Goal: Information Seeking & Learning: Understand process/instructions

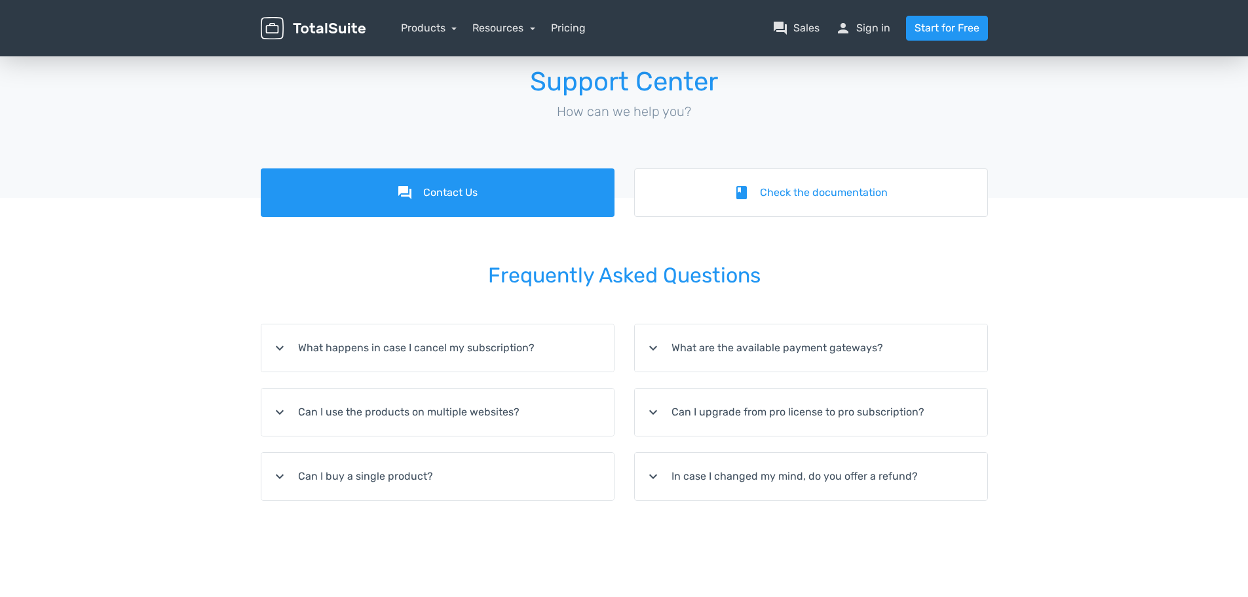
scroll to position [1, 0]
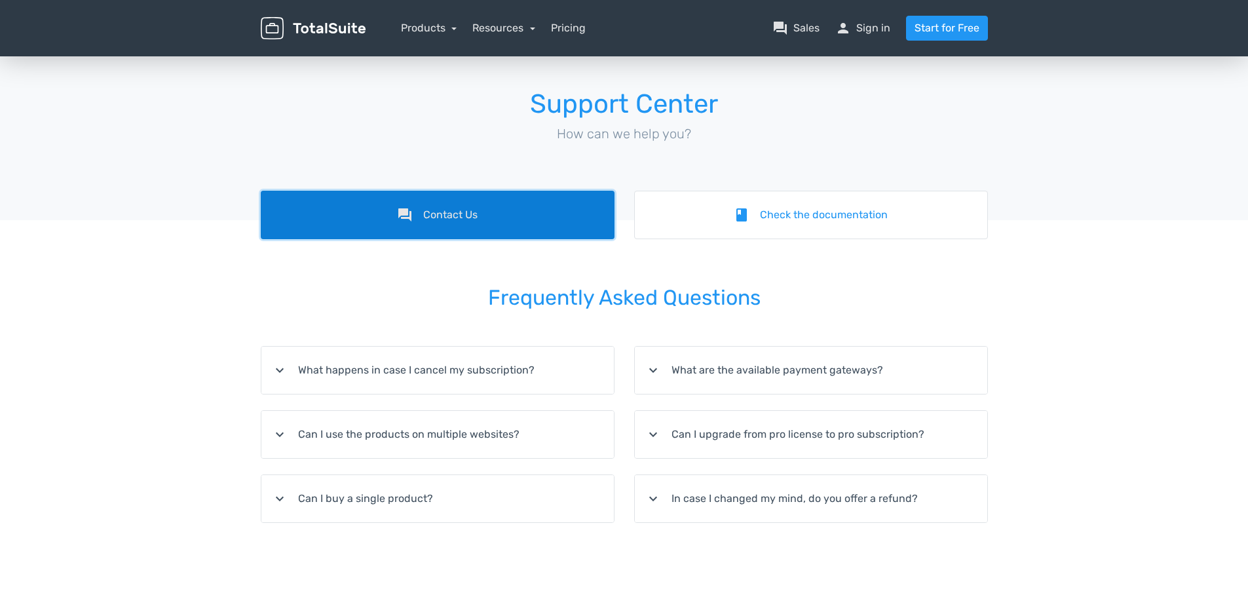
click at [466, 226] on link "forum Contact Us" at bounding box center [438, 215] width 354 height 48
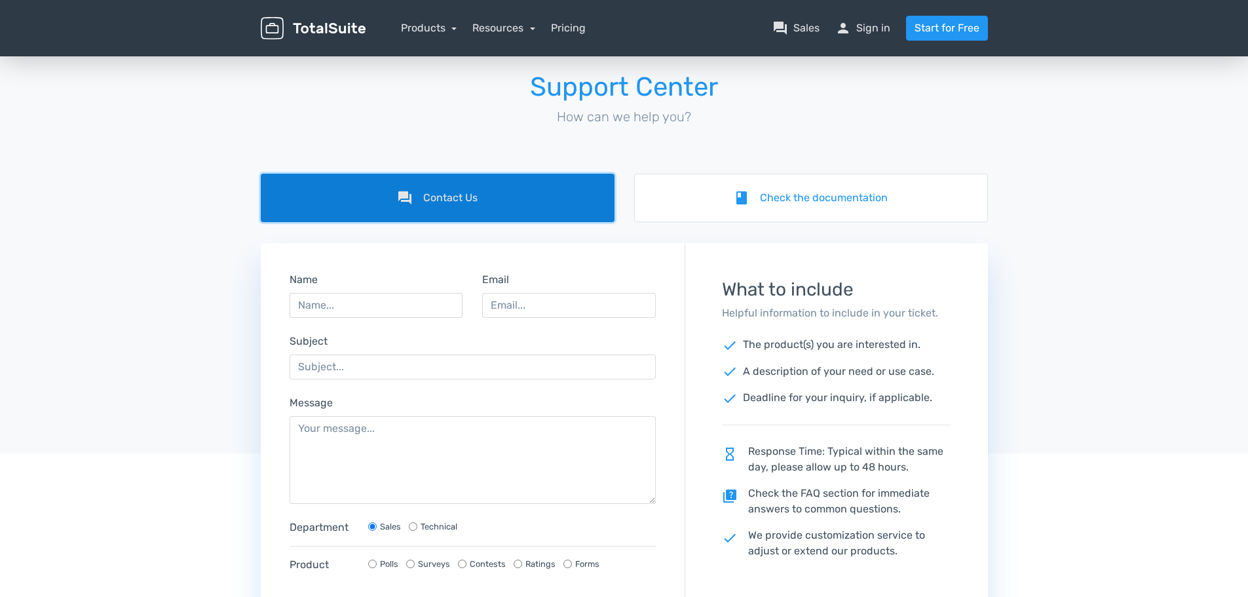
scroll to position [14, 0]
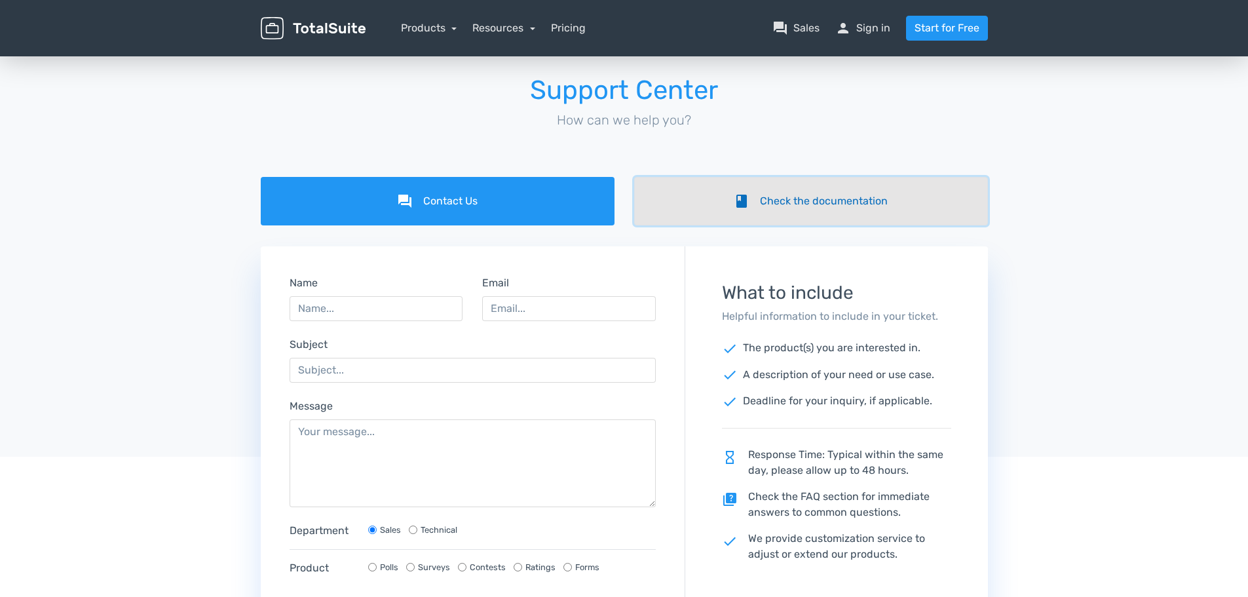
click at [804, 207] on link "book Check the documentation" at bounding box center [811, 201] width 354 height 48
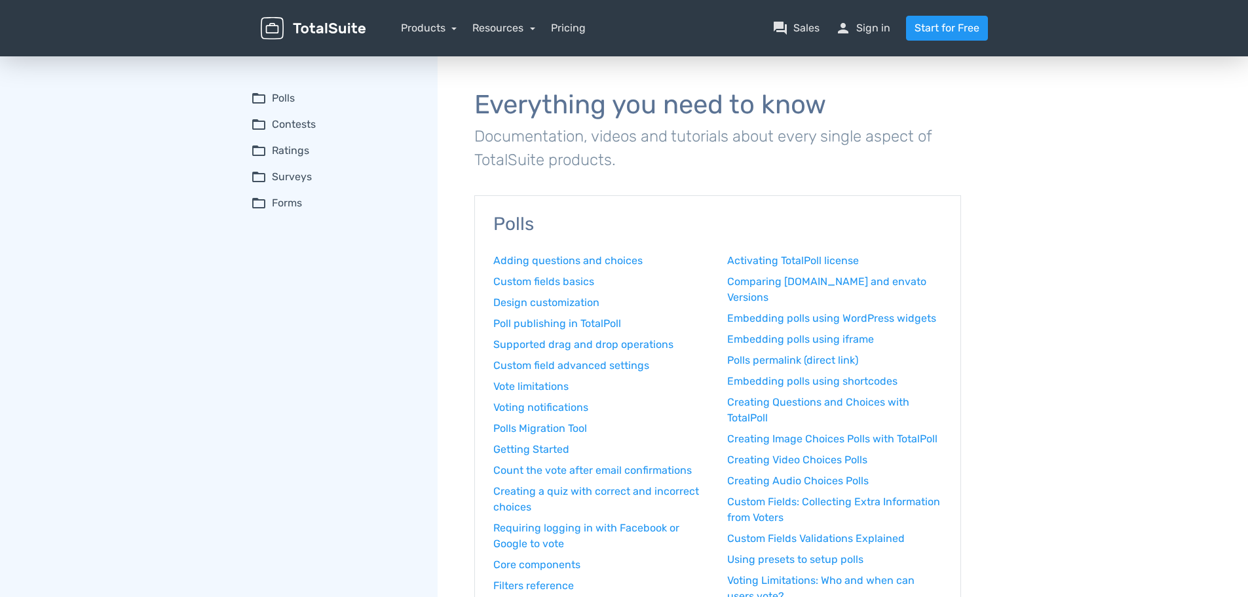
click at [289, 121] on summary "folder_open Contests" at bounding box center [335, 125] width 168 height 16
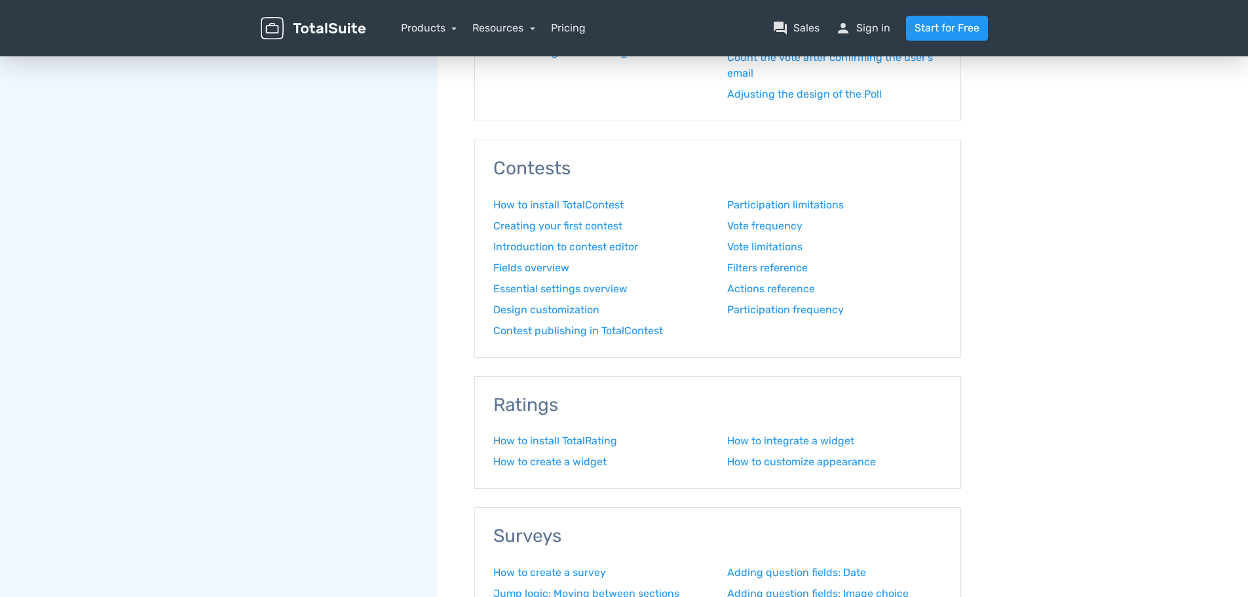
scroll to position [655, 0]
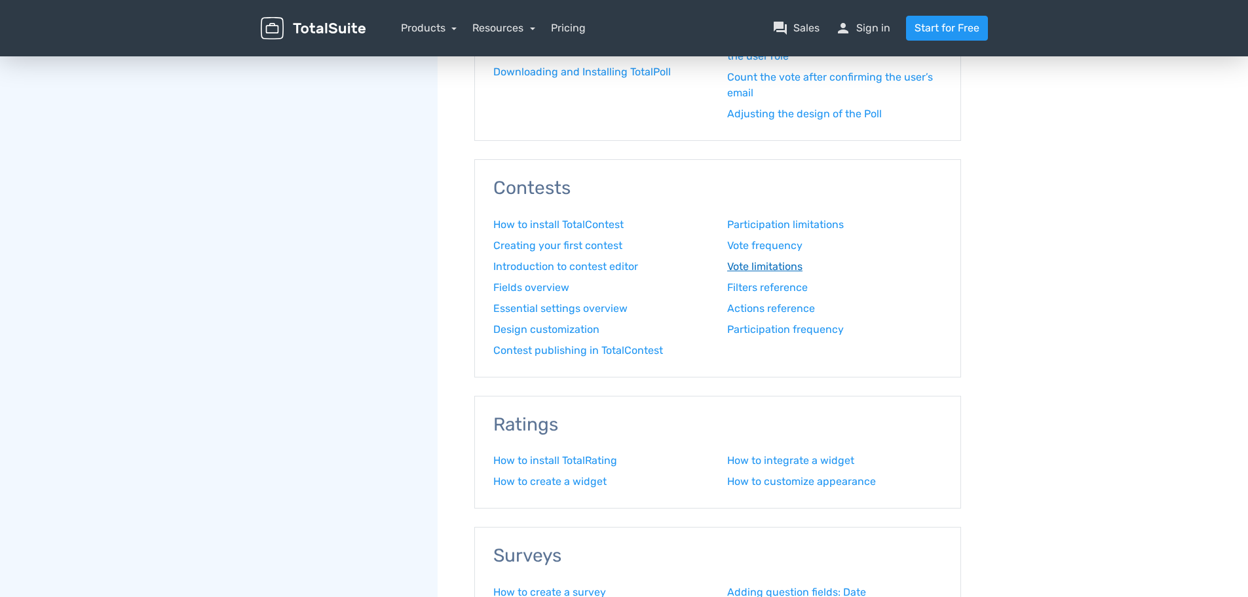
click at [780, 268] on link "Vote limitations" at bounding box center [834, 267] width 215 height 16
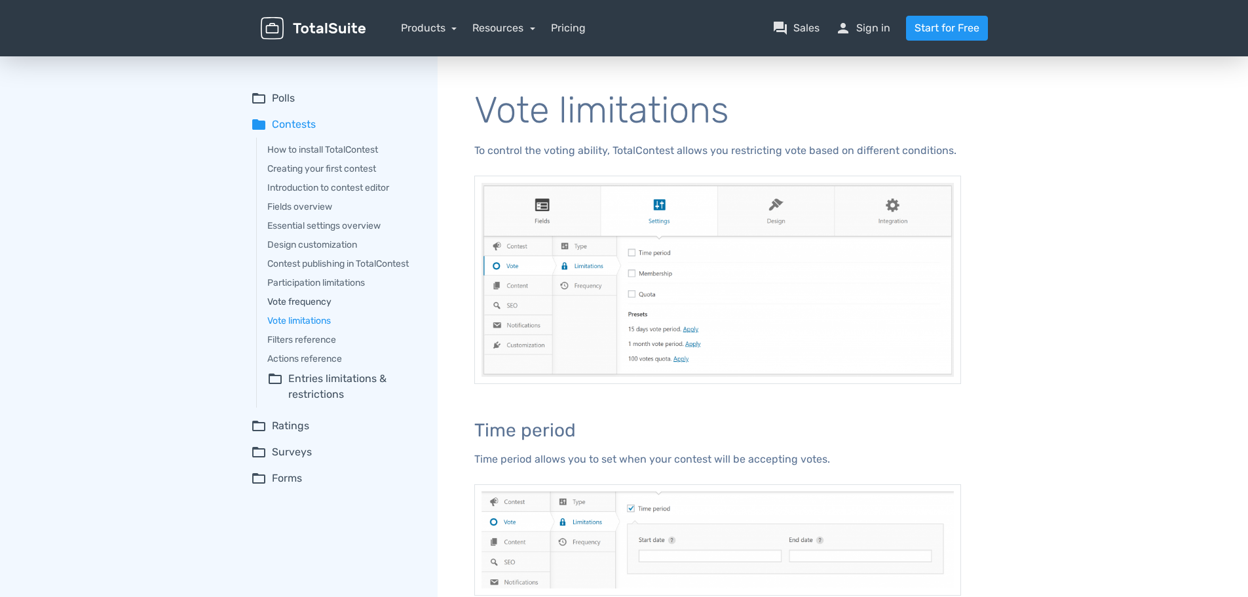
click at [316, 300] on link "Vote frequency" at bounding box center [343, 302] width 152 height 14
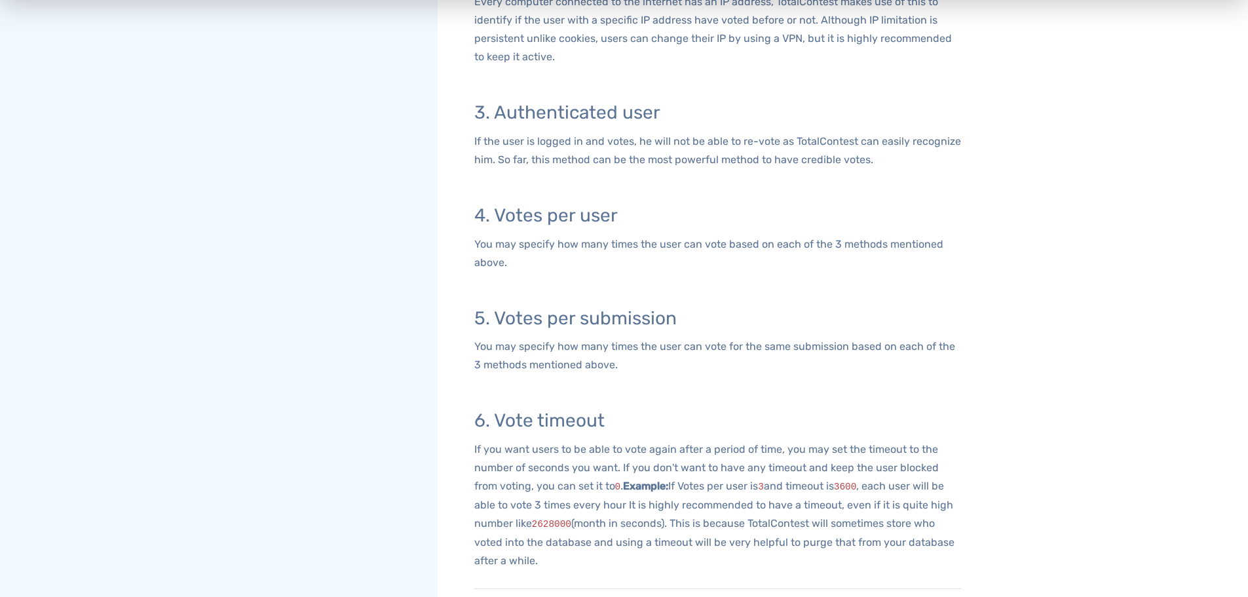
scroll to position [655, 0]
